Goal: Task Accomplishment & Management: Complete application form

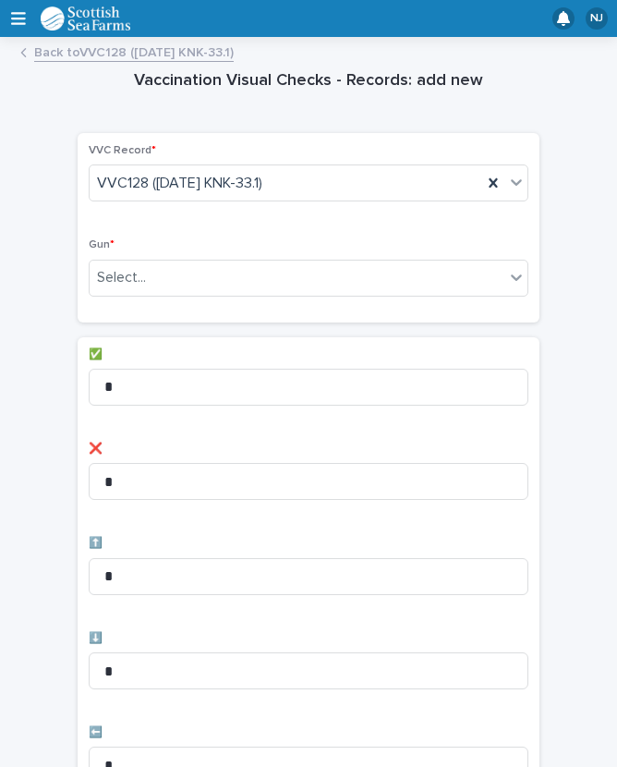
click at [236, 283] on div "Select..." at bounding box center [297, 277] width 415 height 30
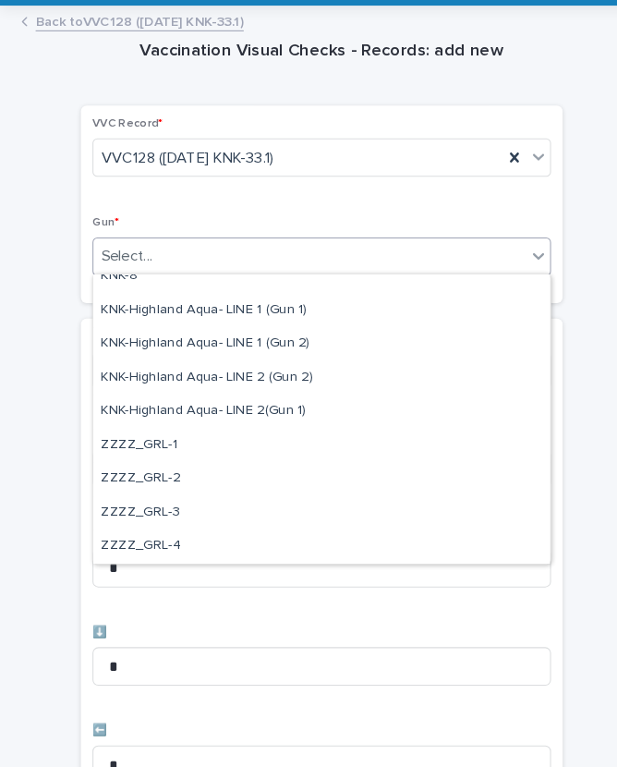
scroll to position [563, 0]
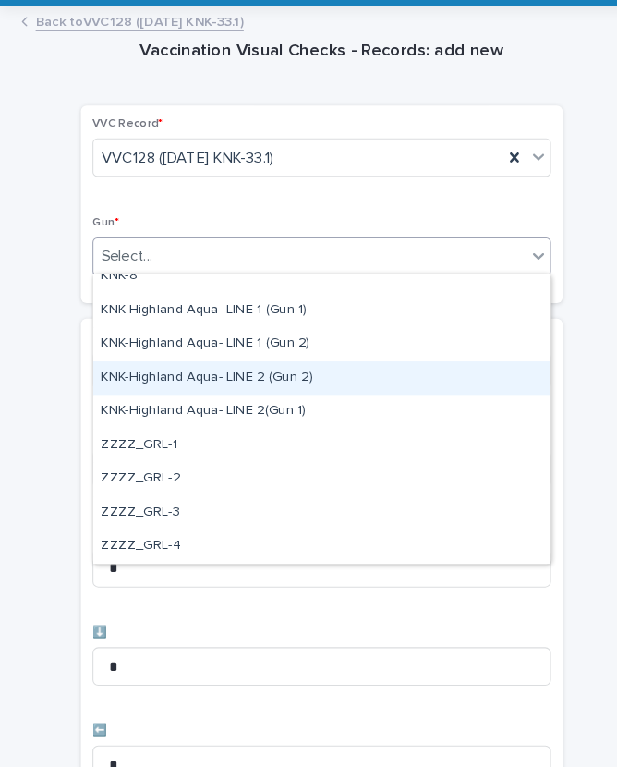
click at [166, 378] on div "KNK-Highland Aqua- LINE 2 (Gun 2)" at bounding box center [309, 394] width 438 height 32
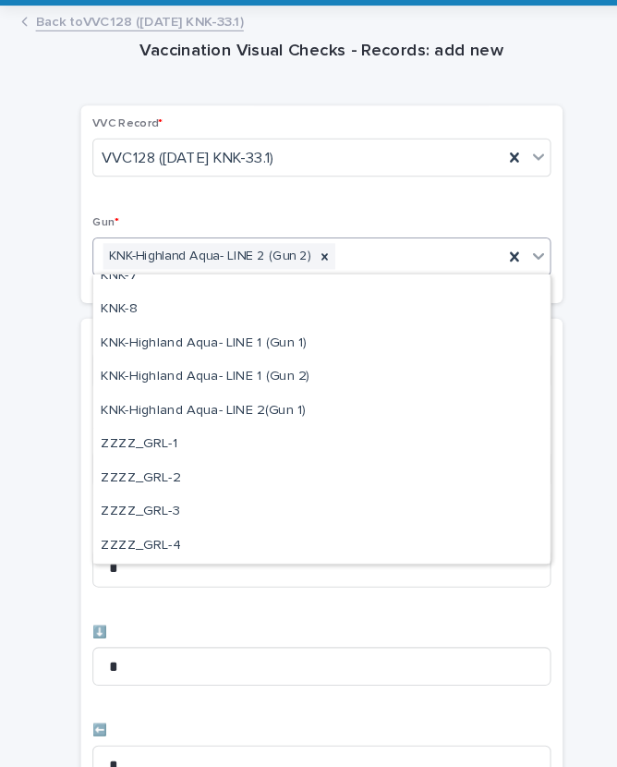
scroll to position [531, 0]
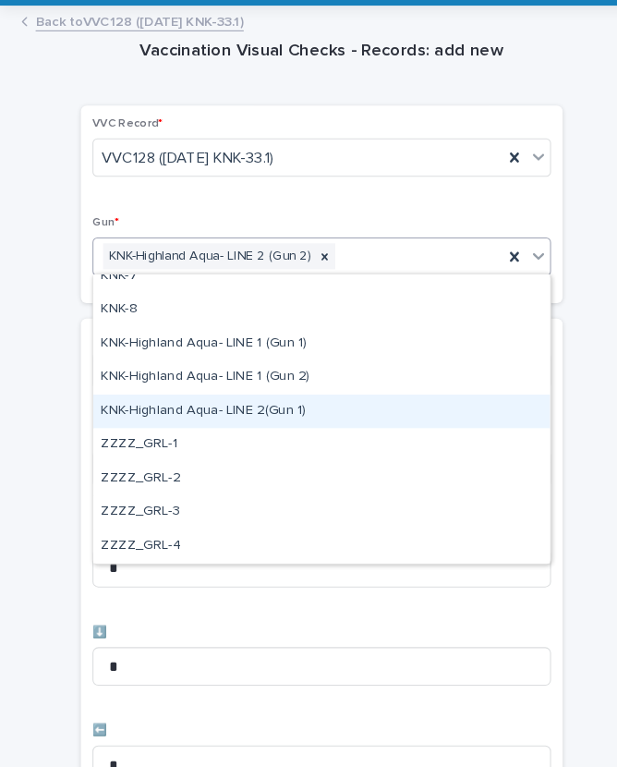
click at [181, 410] on div "KNK-Highland Aqua- LINE 2(Gun 1)" at bounding box center [309, 426] width 438 height 32
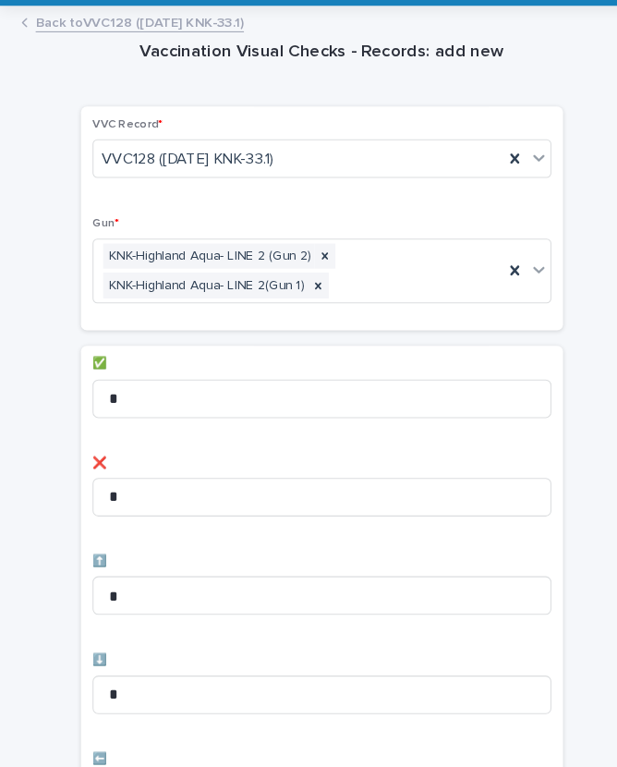
click at [158, 373] on p "✅" at bounding box center [309, 379] width 440 height 13
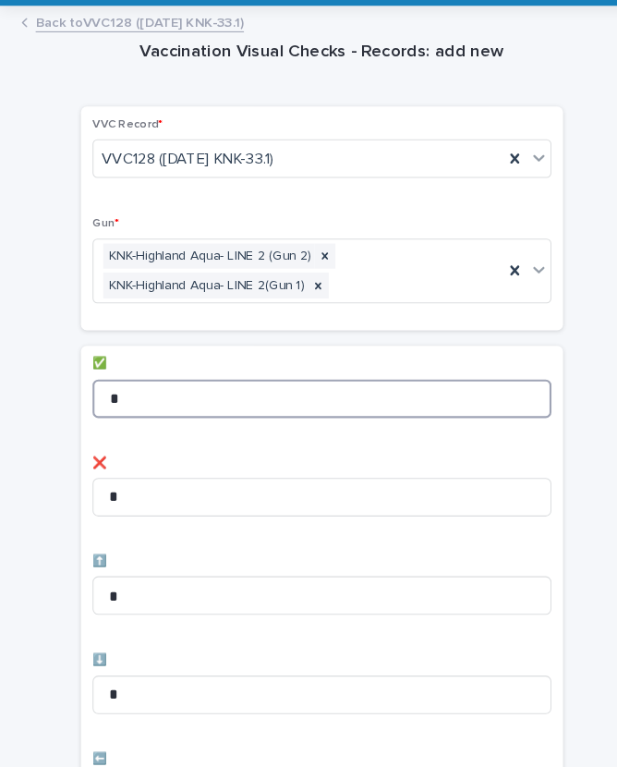
click at [160, 394] on input "*" at bounding box center [309, 412] width 440 height 37
click at [163, 394] on input "*" at bounding box center [309, 412] width 440 height 37
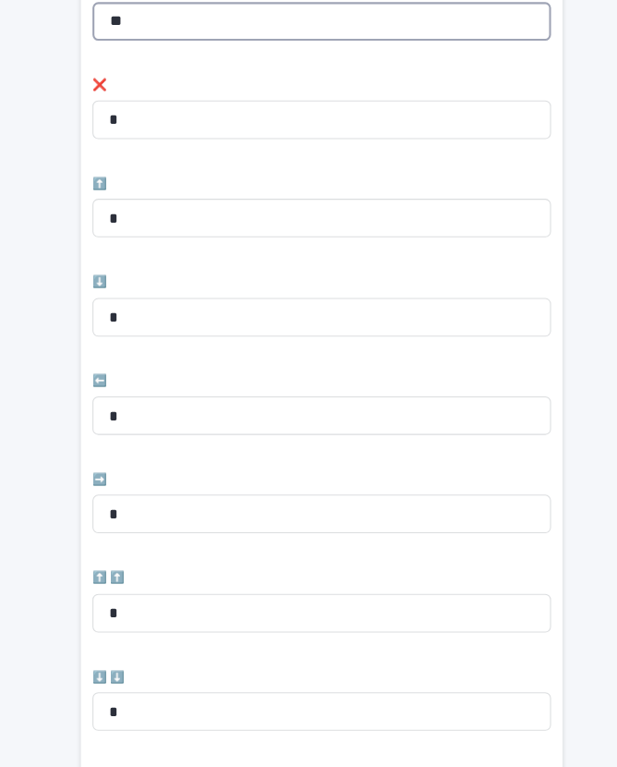
scroll to position [362, 0]
type input "**"
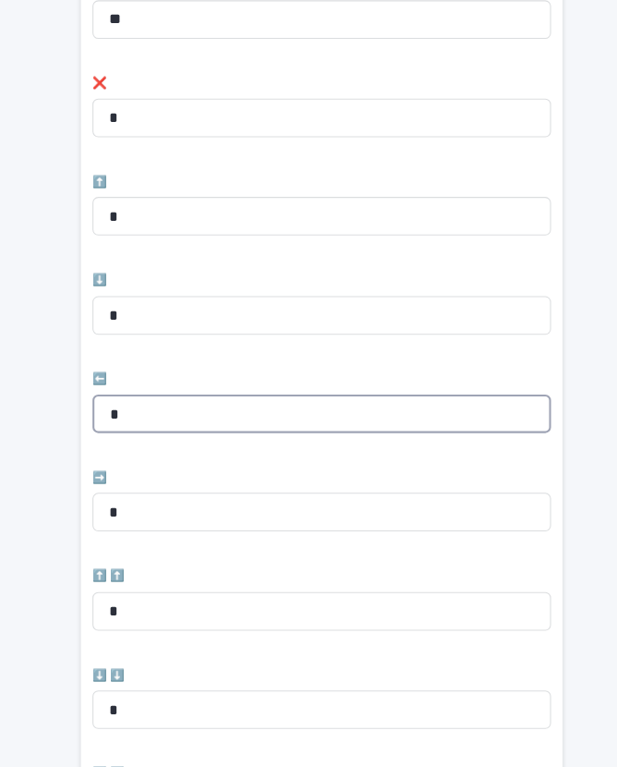
click at [171, 410] on input "*" at bounding box center [309, 428] width 440 height 37
type input "*"
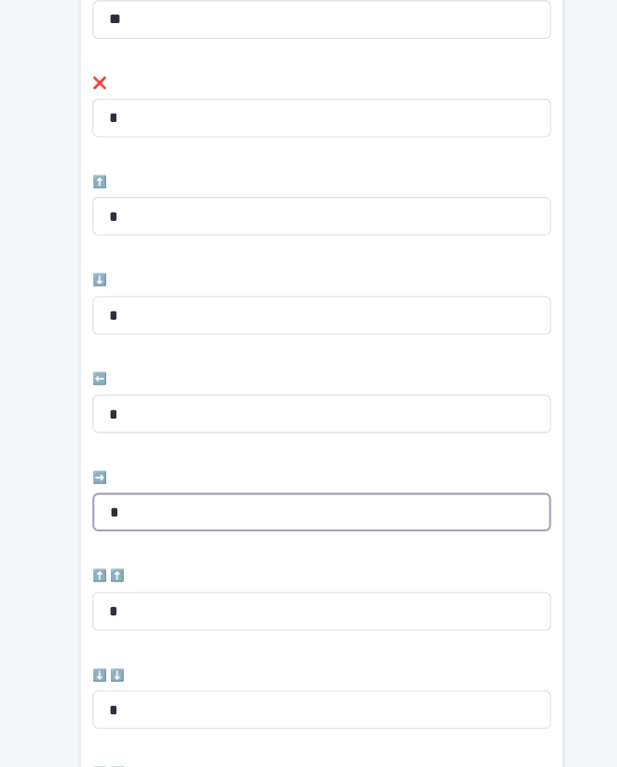
click at [161, 504] on input "*" at bounding box center [309, 522] width 440 height 37
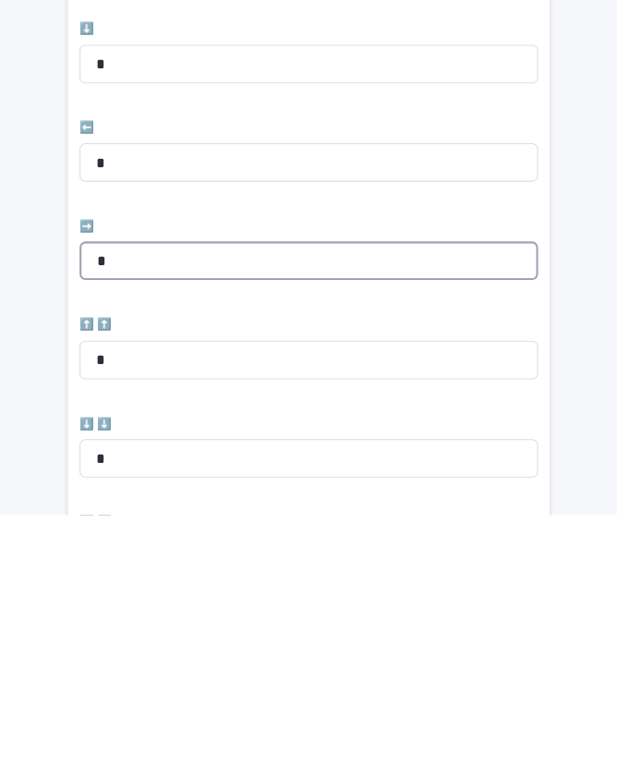
click at [138, 504] on input "*" at bounding box center [309, 522] width 440 height 37
click at [127, 504] on input "*" at bounding box center [309, 522] width 440 height 37
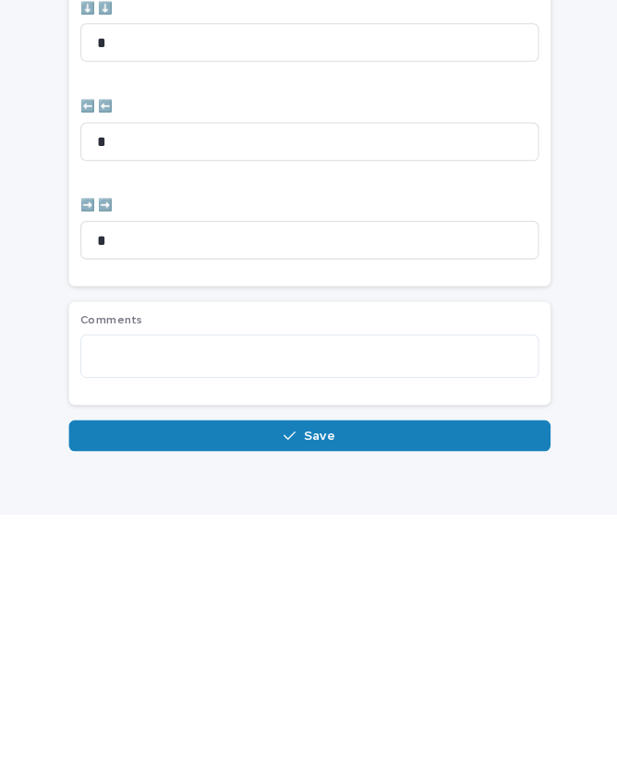
scroll to position [759, 0]
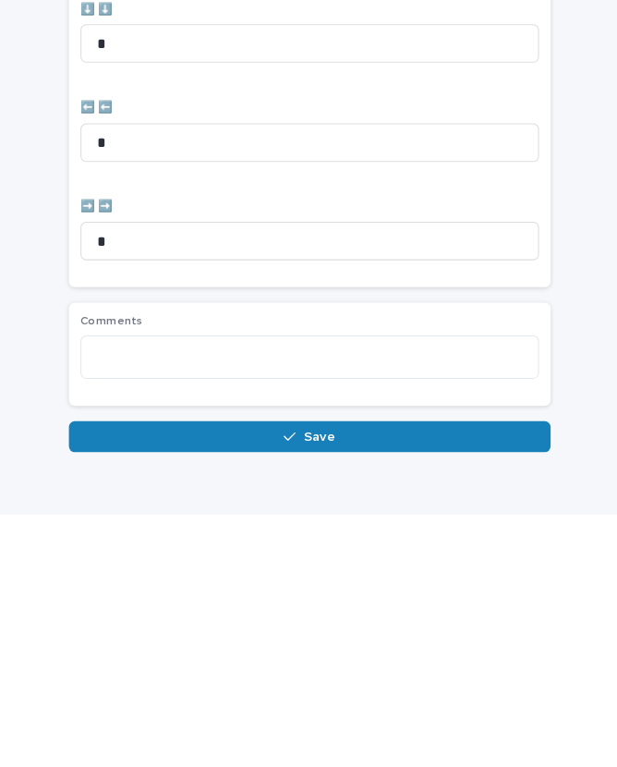
type input "*"
click at [319, 685] on span "Save" at bounding box center [318, 691] width 30 height 13
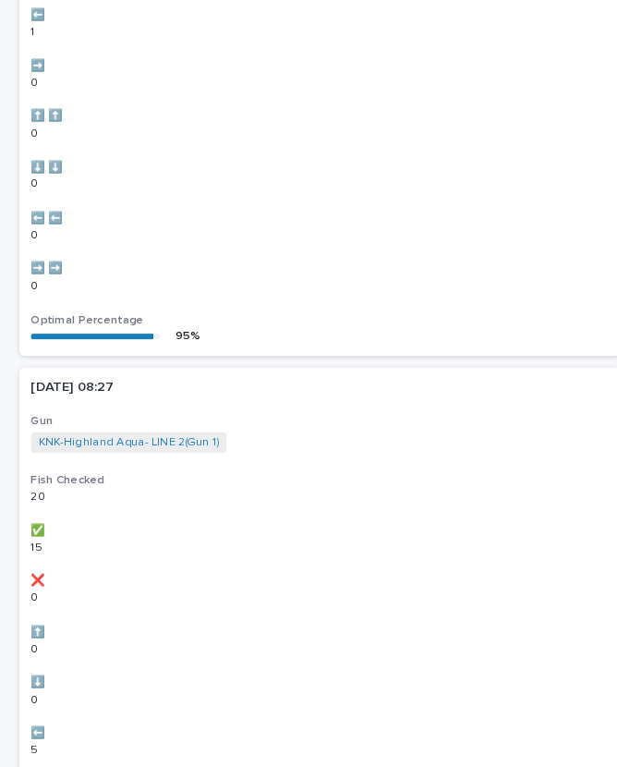
click at [77, 341] on div "[DATE] 08:21 Gun KNK-Highland Aqua- LINE 1 (Gun 1) KNK-Highland Aqua- LINE 1 (G…" at bounding box center [308, 2] width 580 height 677
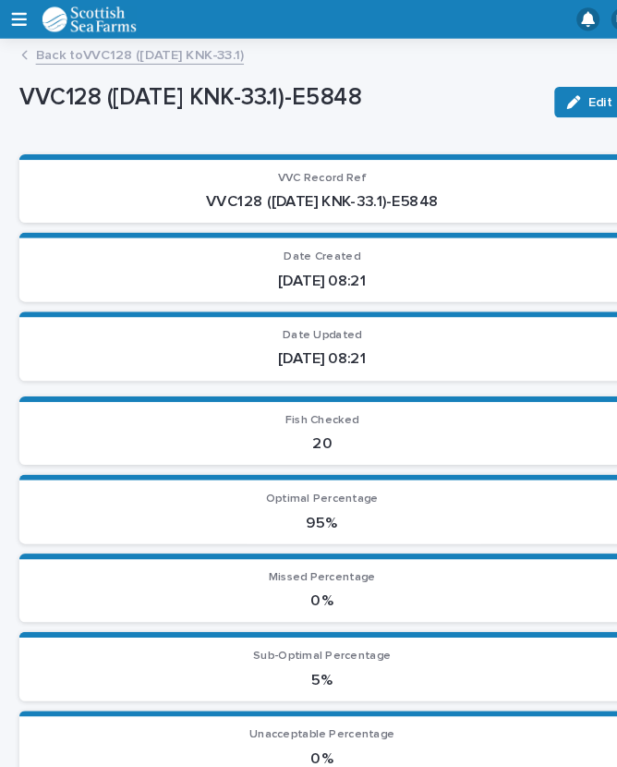
click at [174, 42] on link "Back to VVC128 ([DATE] KNK-33.1)" at bounding box center [134, 51] width 200 height 21
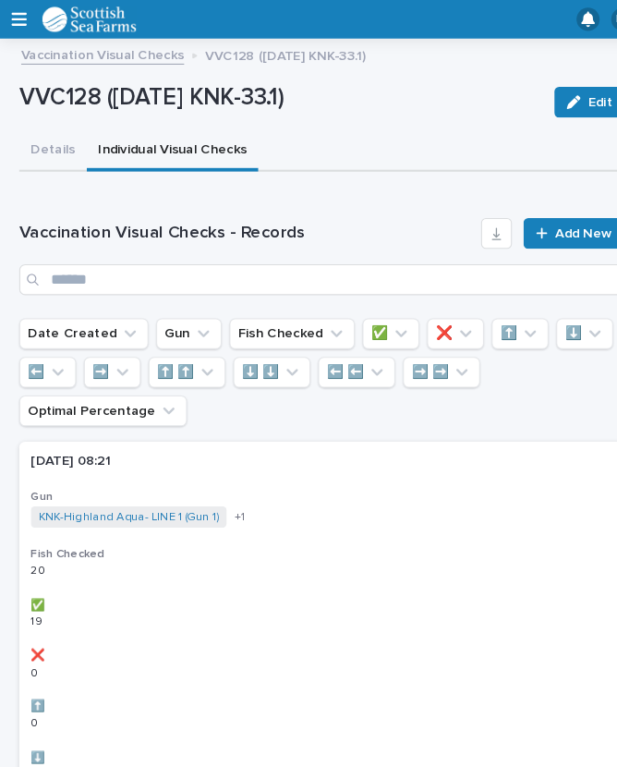
click at [533, 230] on link "Add New" at bounding box center [550, 224] width 97 height 30
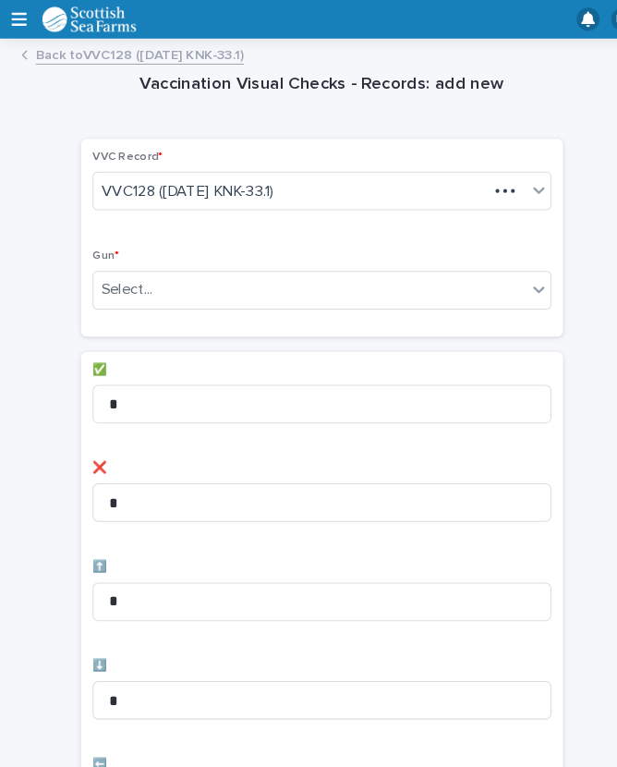
click at [534, 222] on div "VVC Record * VVC128 ([DATE] KNK-33.1) Gun * Select..." at bounding box center [309, 227] width 462 height 189
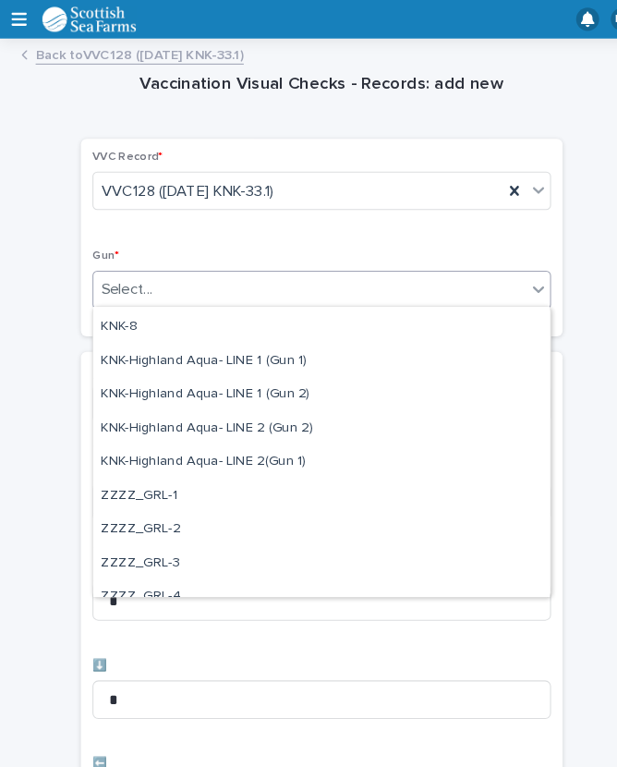
scroll to position [548, 0]
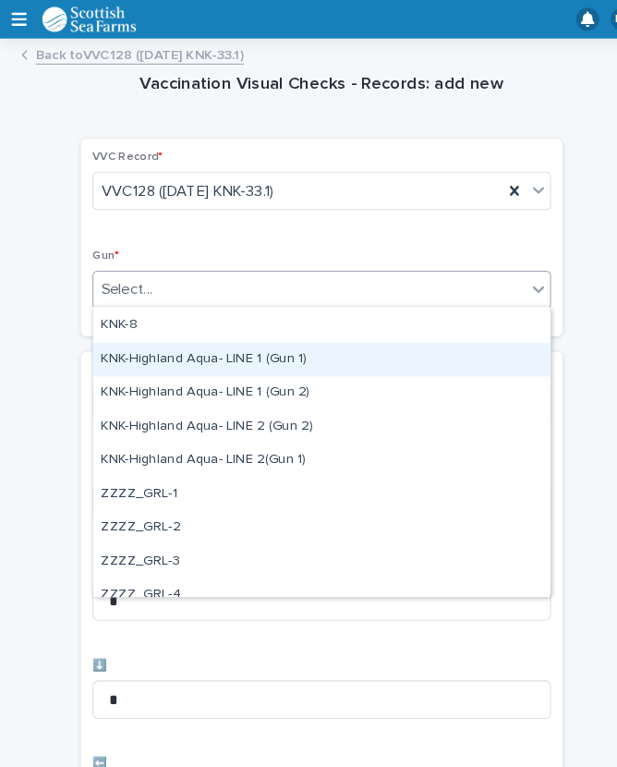
click at [244, 342] on div "KNK-Highland Aqua- LINE 1 (Gun 1)" at bounding box center [309, 345] width 438 height 32
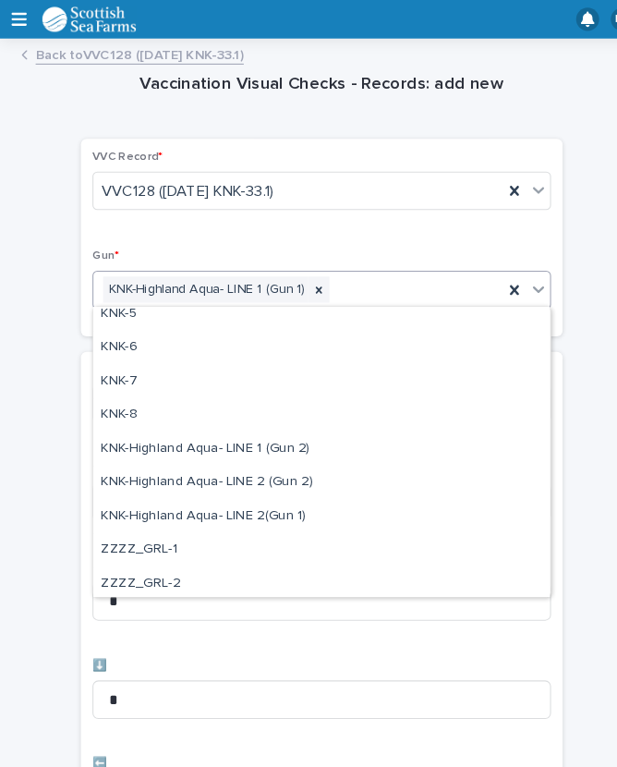
scroll to position [475, 0]
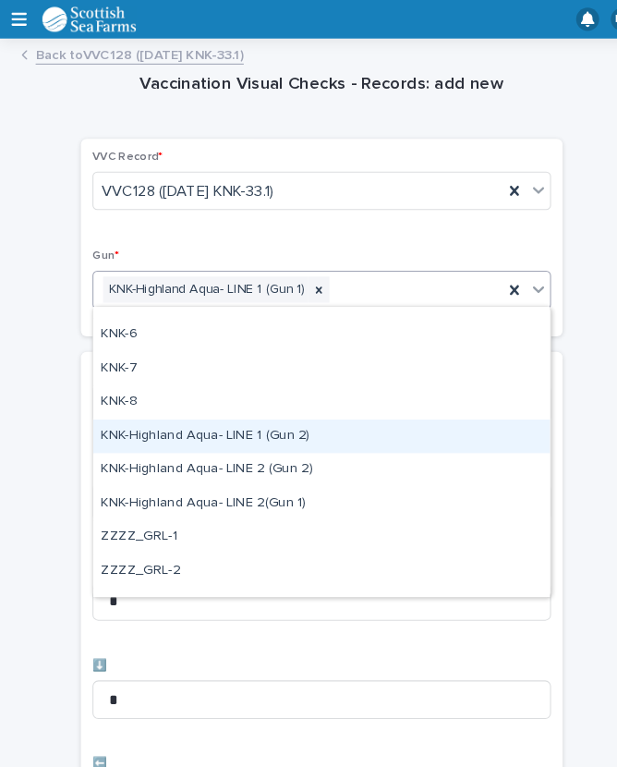
click at [217, 413] on div "KNK-Highland Aqua- LINE 1 (Gun 2)" at bounding box center [309, 418] width 438 height 32
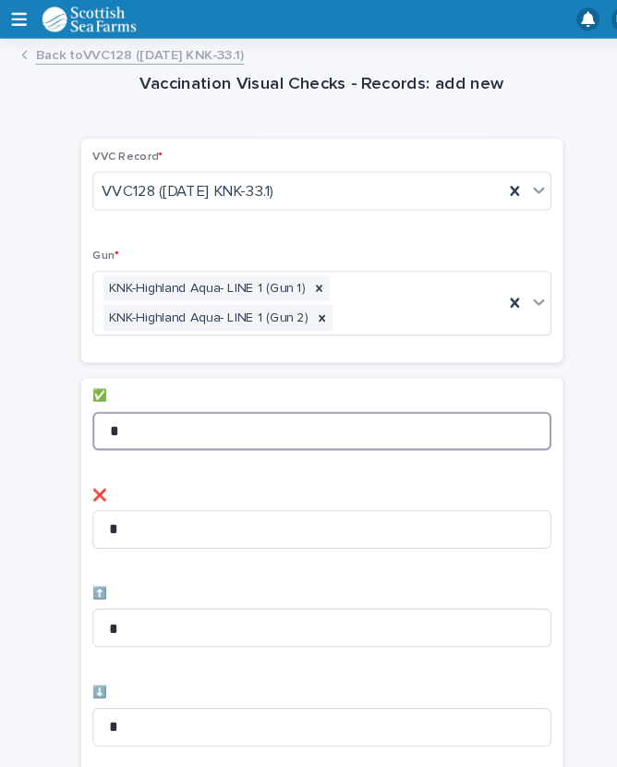
click at [166, 403] on input "*" at bounding box center [309, 412] width 440 height 37
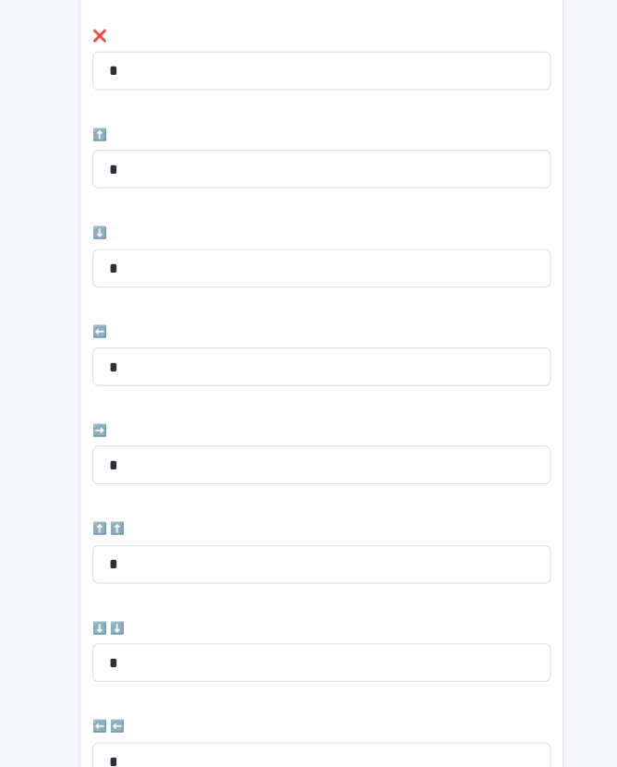
scroll to position [442, 0]
type input "**"
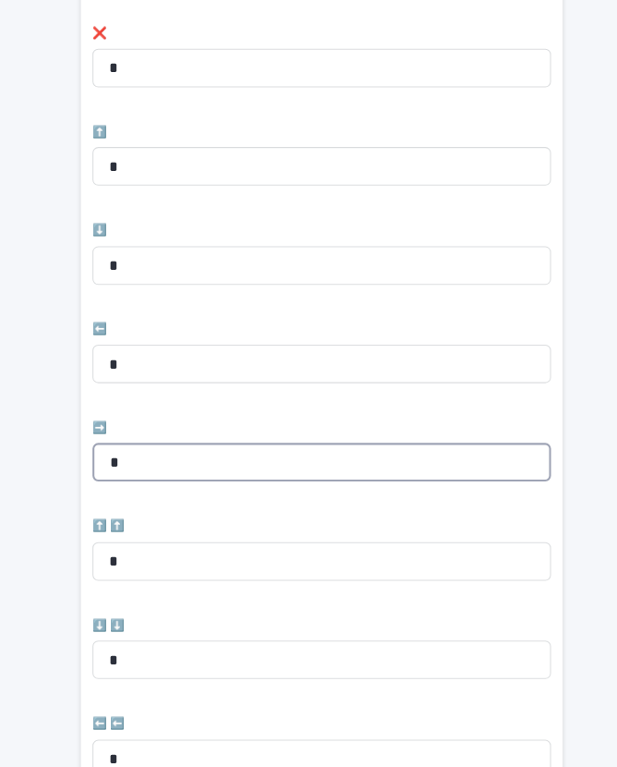
click at [140, 431] on input "*" at bounding box center [309, 443] width 440 height 37
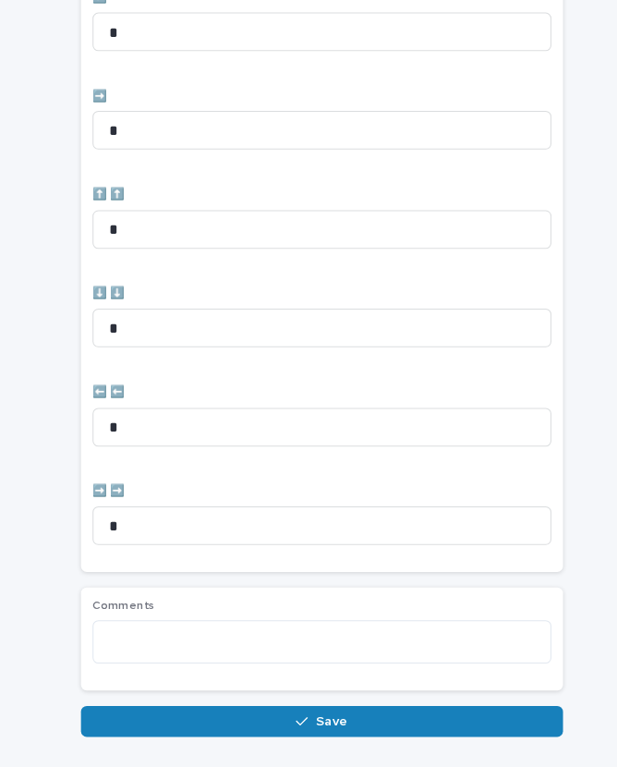
scroll to position [759, 0]
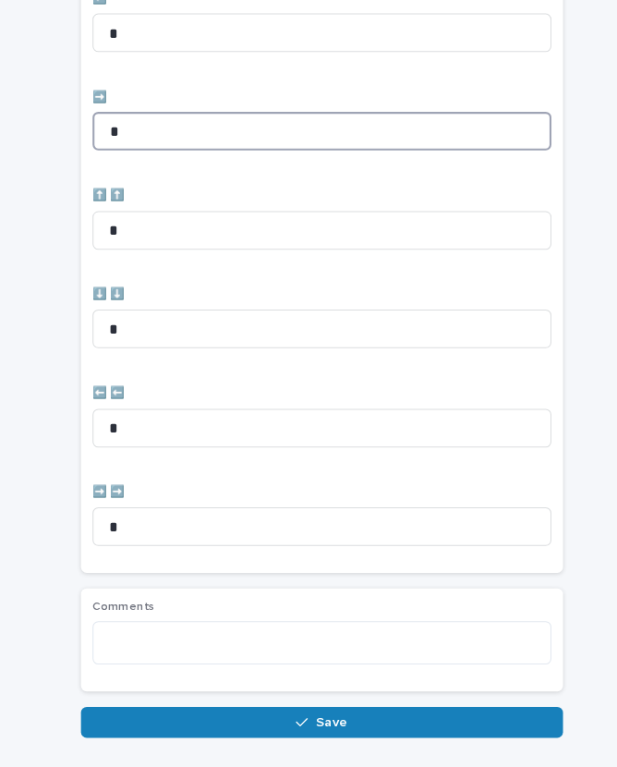
type input "*"
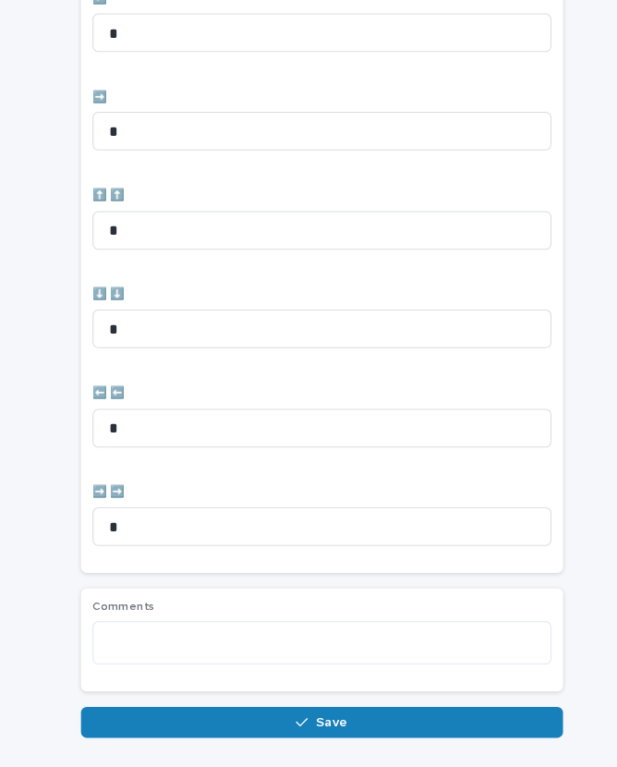
click at [321, 689] on span "Save" at bounding box center [318, 691] width 30 height 13
